Goal: Transaction & Acquisition: Purchase product/service

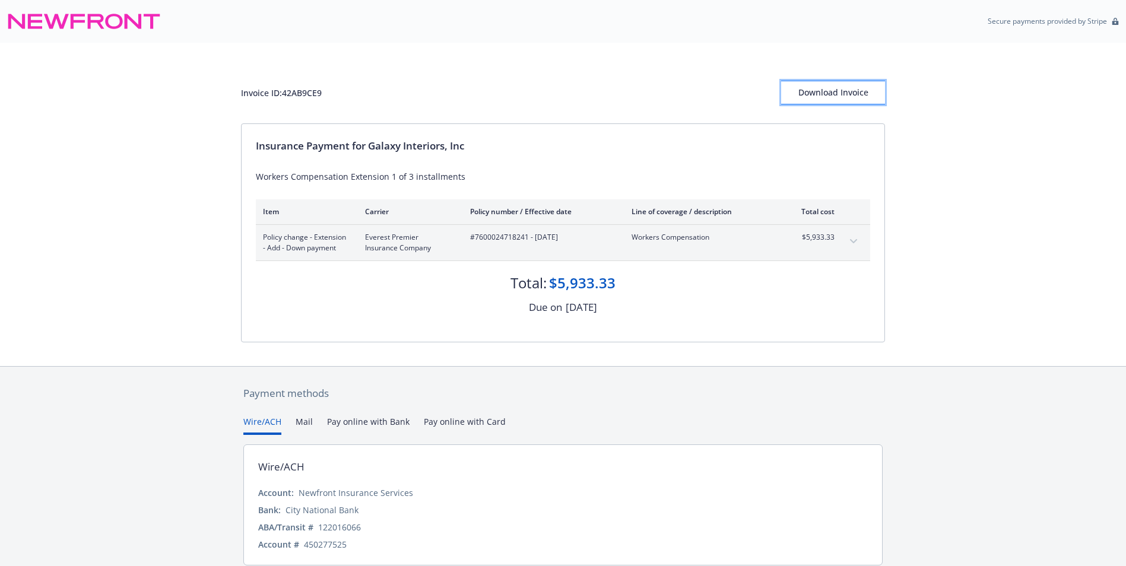
click at [845, 91] on div "Download Invoice" at bounding box center [833, 92] width 104 height 23
click at [461, 430] on button "Pay online with Card" at bounding box center [465, 425] width 82 height 20
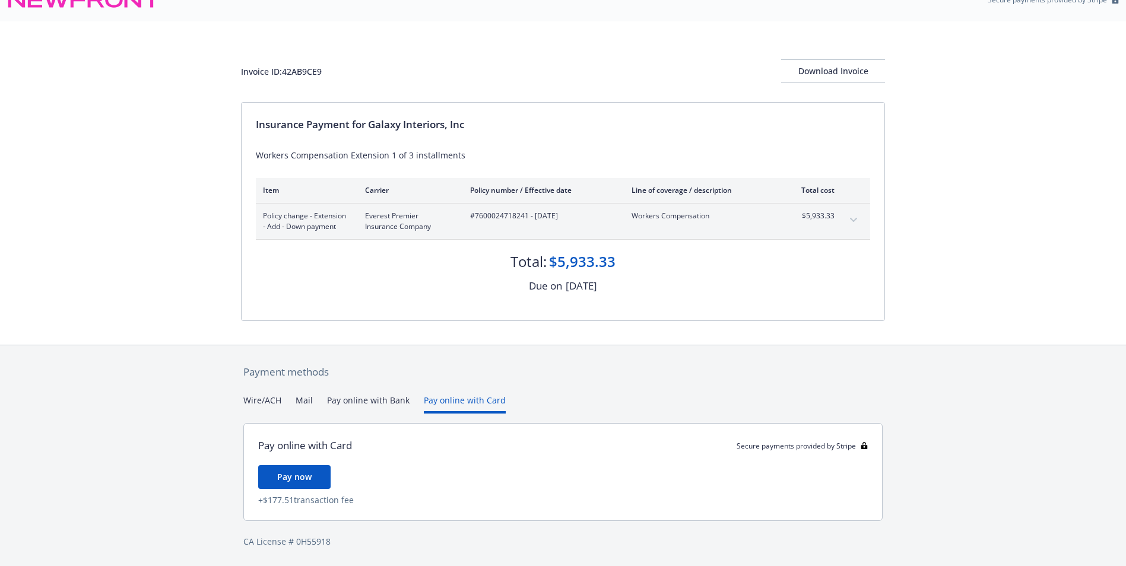
scroll to position [33, 0]
